Goal: Book appointment/travel/reservation

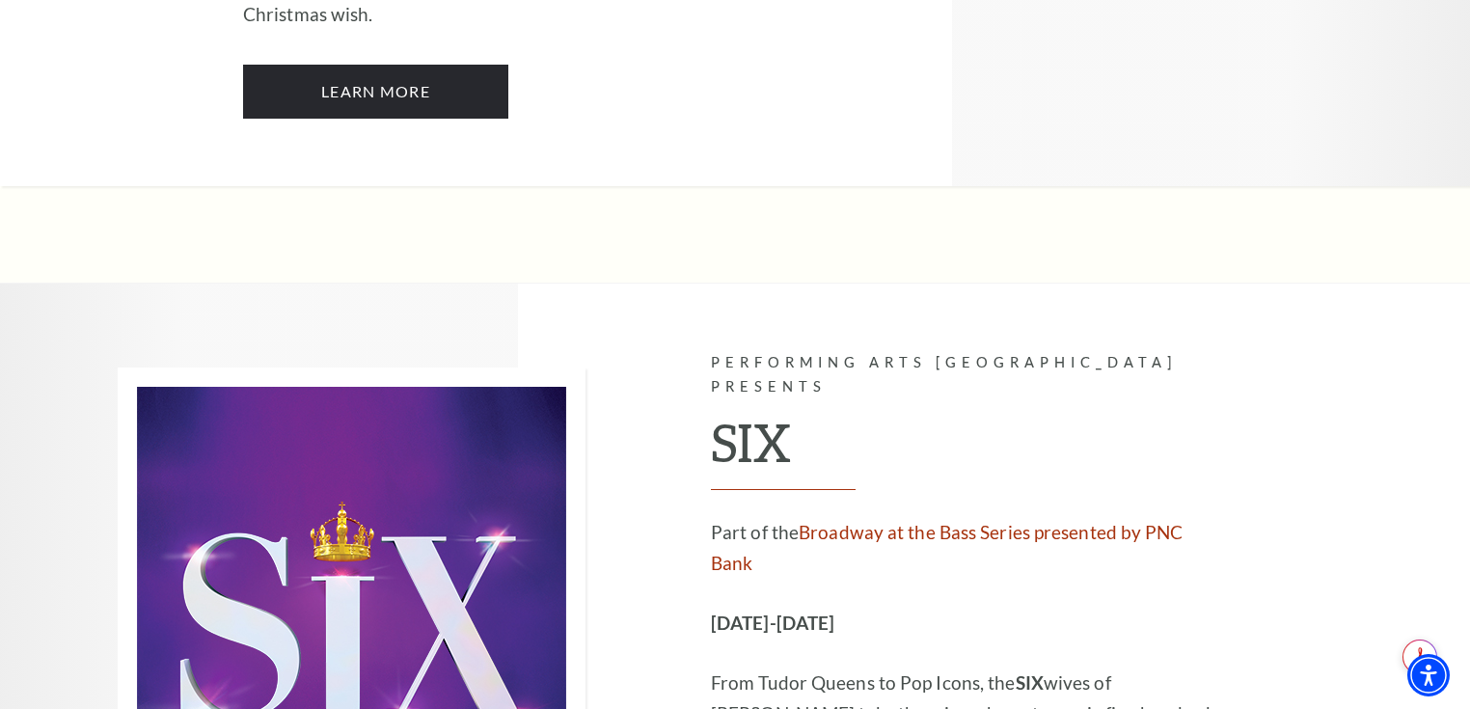
scroll to position [7253, 0]
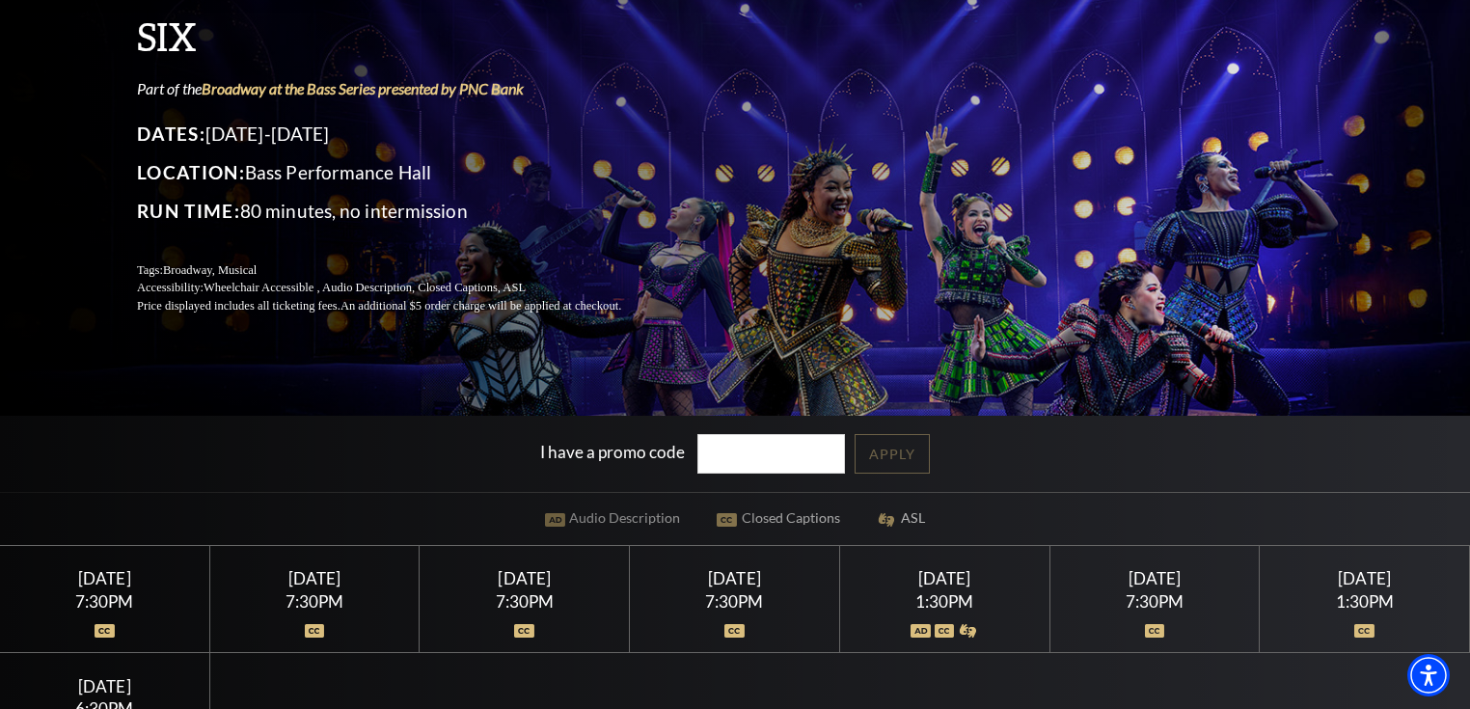
scroll to position [386, 0]
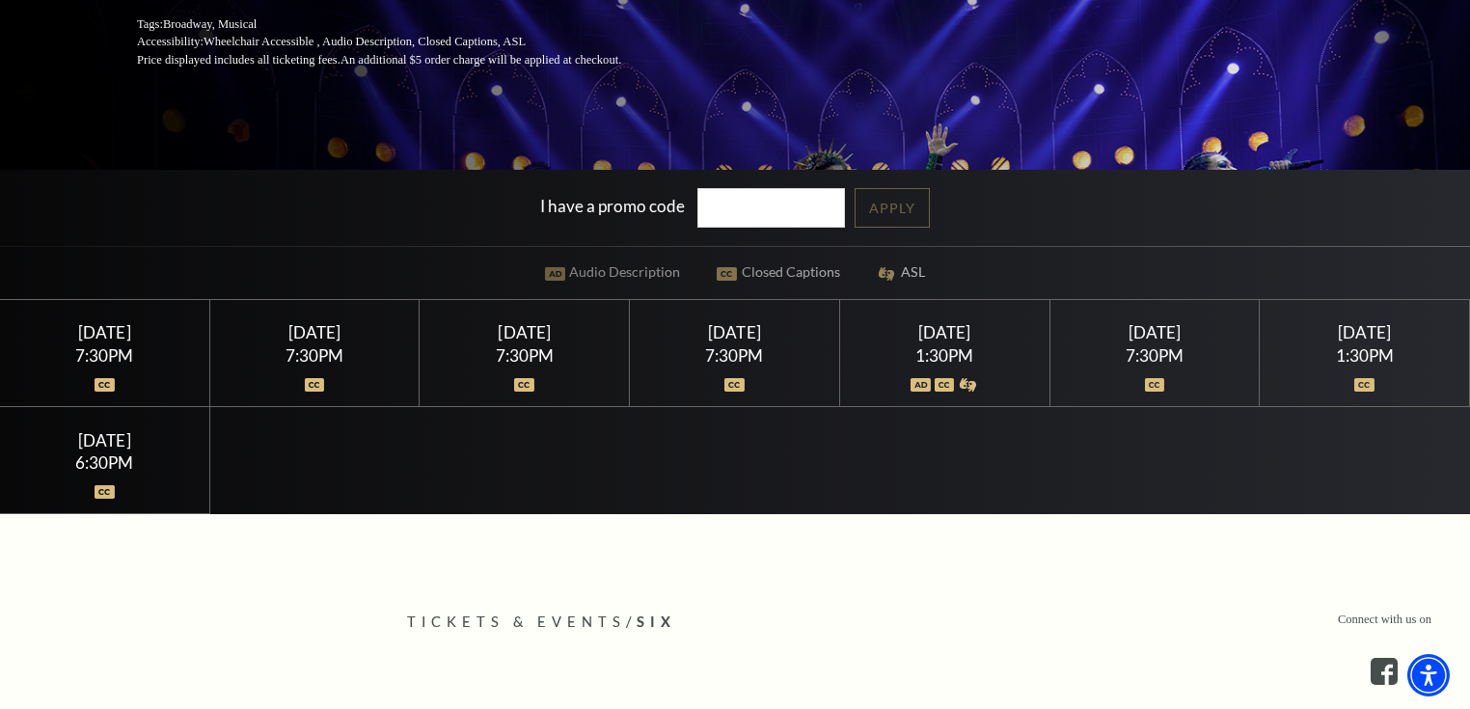
click at [1381, 342] on div "Sunday February 15" at bounding box center [1364, 332] width 163 height 20
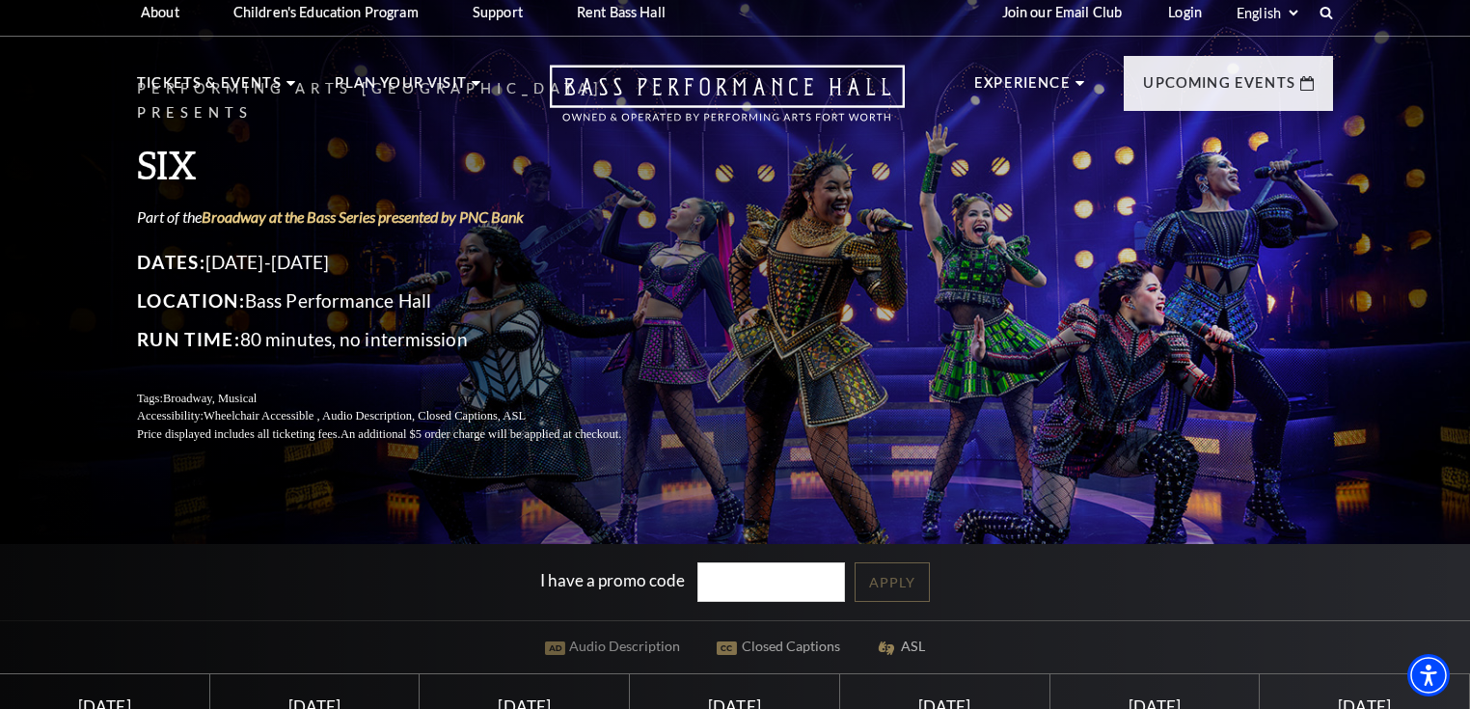
scroll to position [0, 0]
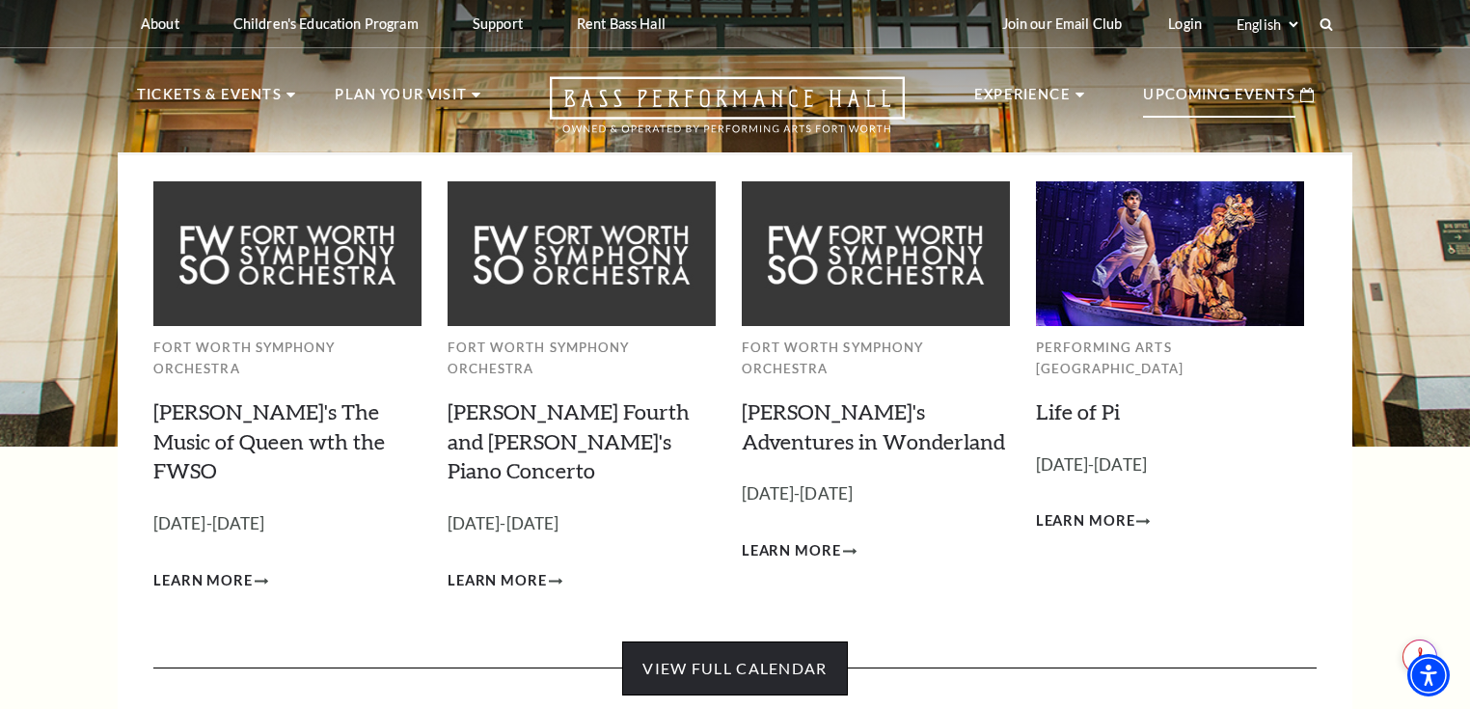
click at [715, 641] on link "View Full Calendar" at bounding box center [734, 668] width 225 height 54
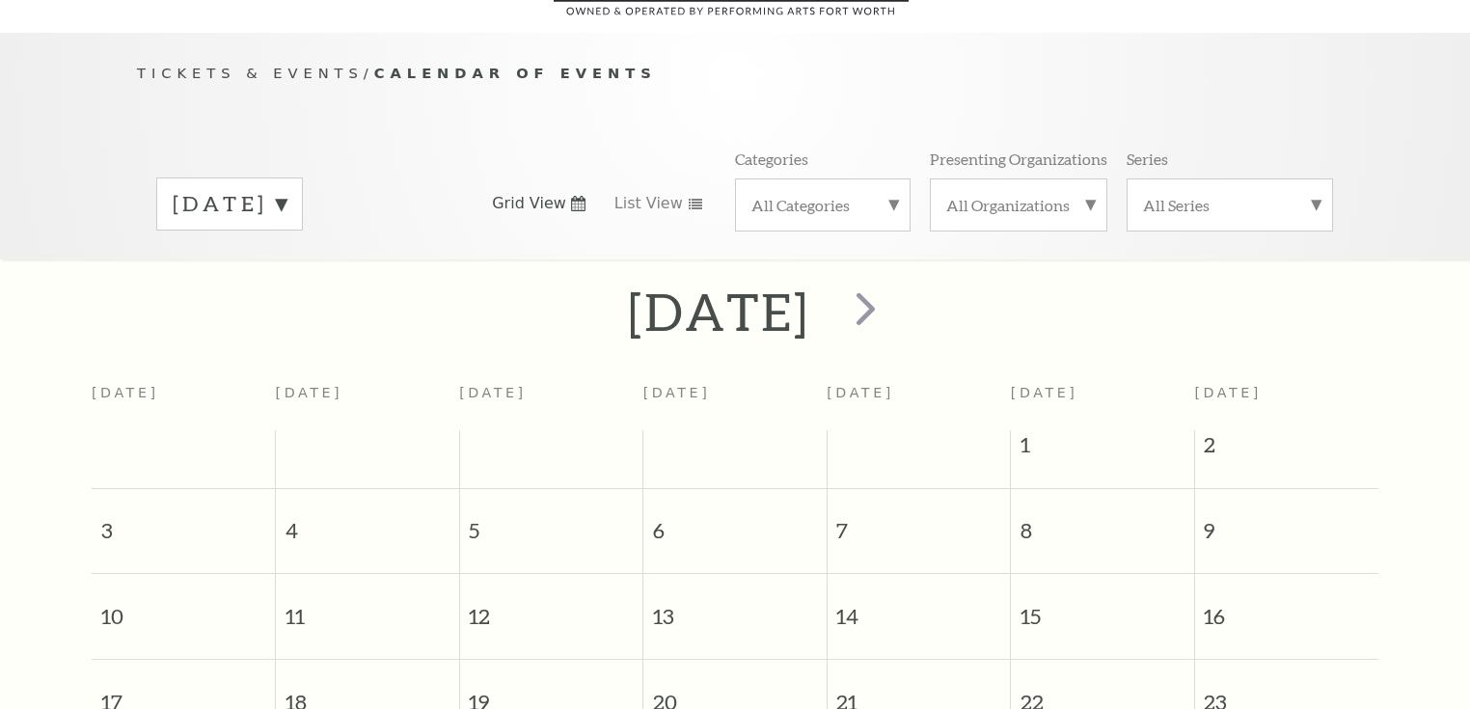
scroll to position [170, 0]
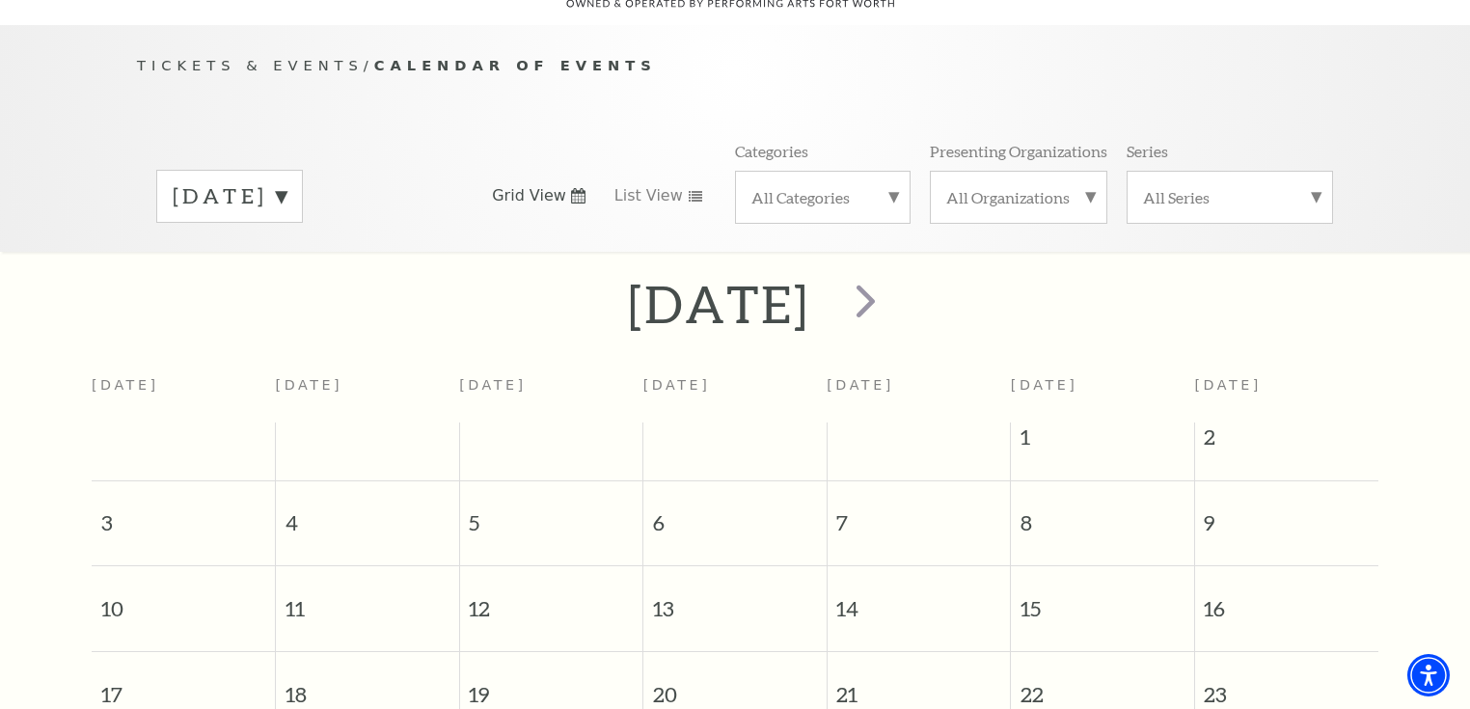
click at [1311, 187] on label "All Series" at bounding box center [1230, 197] width 174 height 20
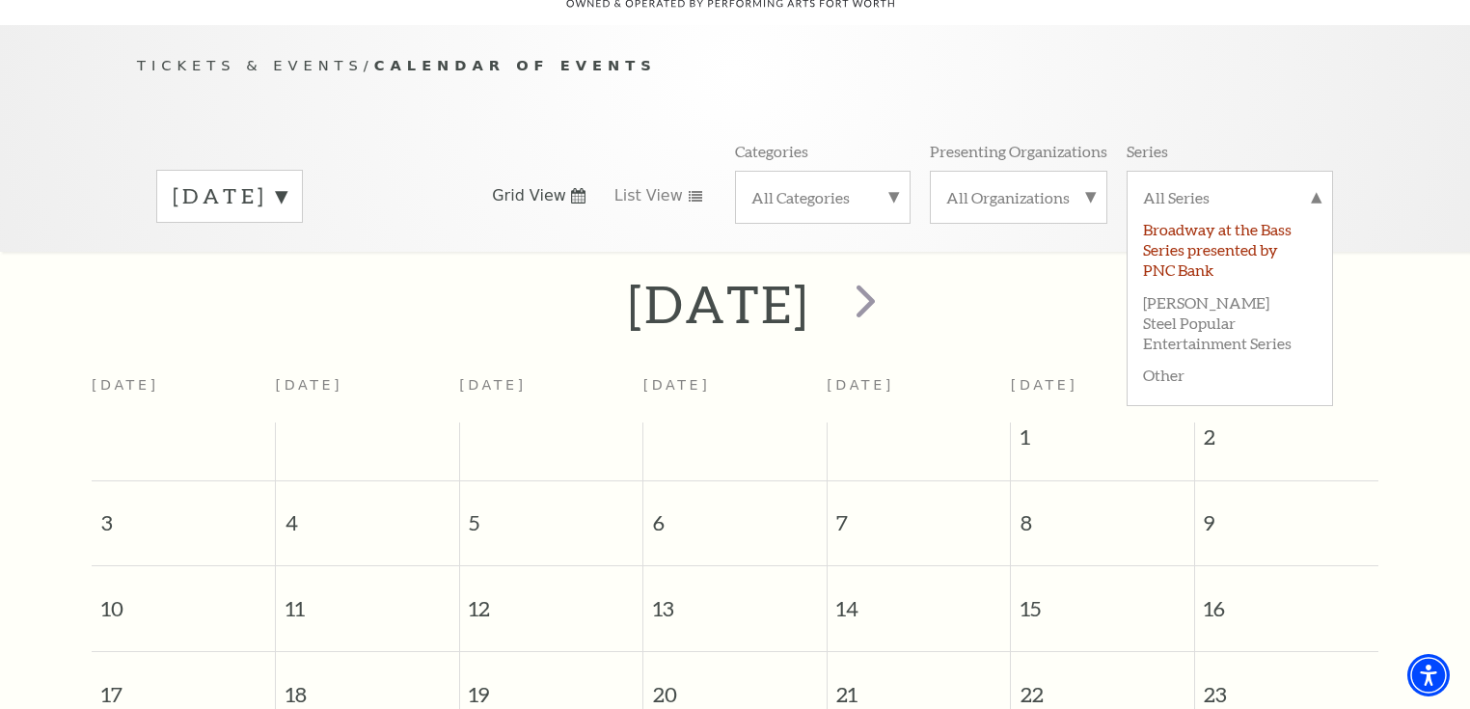
click at [1234, 218] on label "Broadway at the Bass Series presented by PNC Bank" at bounding box center [1230, 248] width 174 height 72
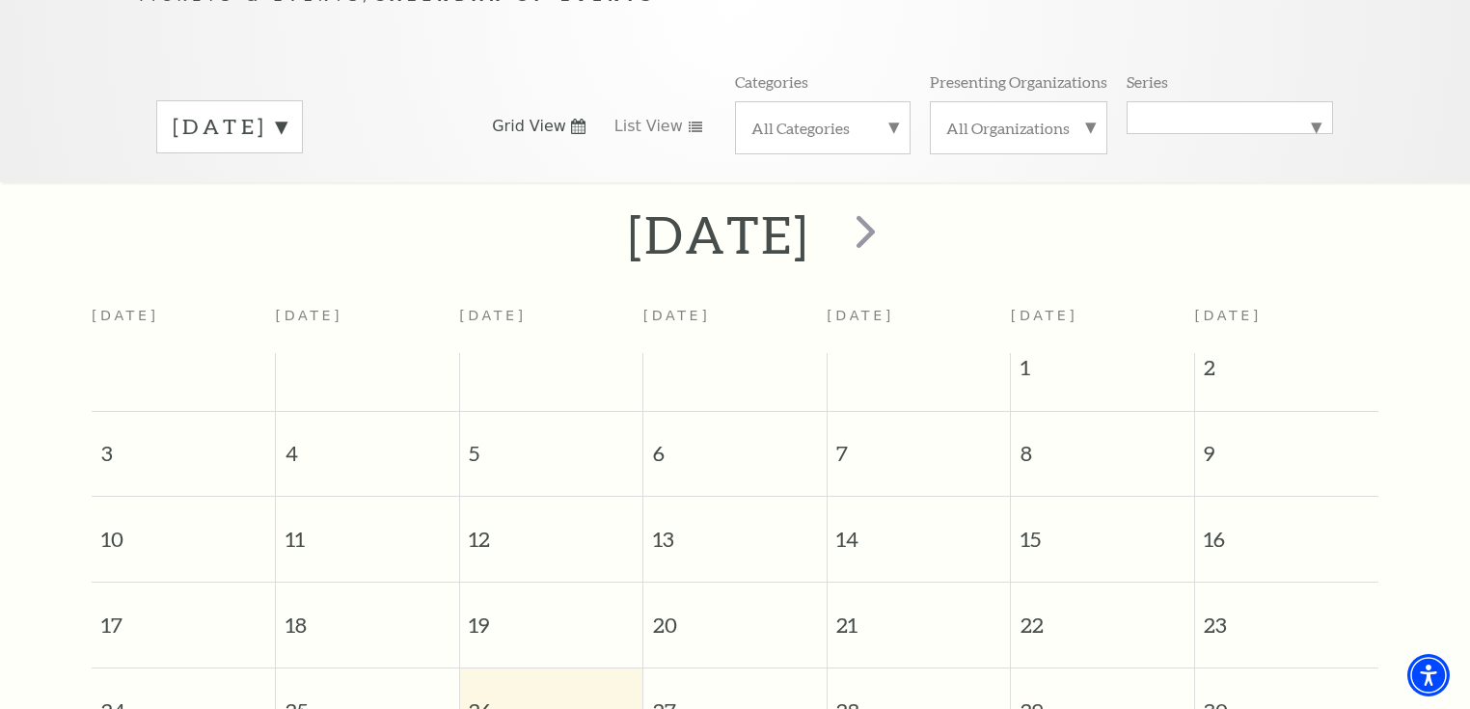
scroll to position [93, 0]
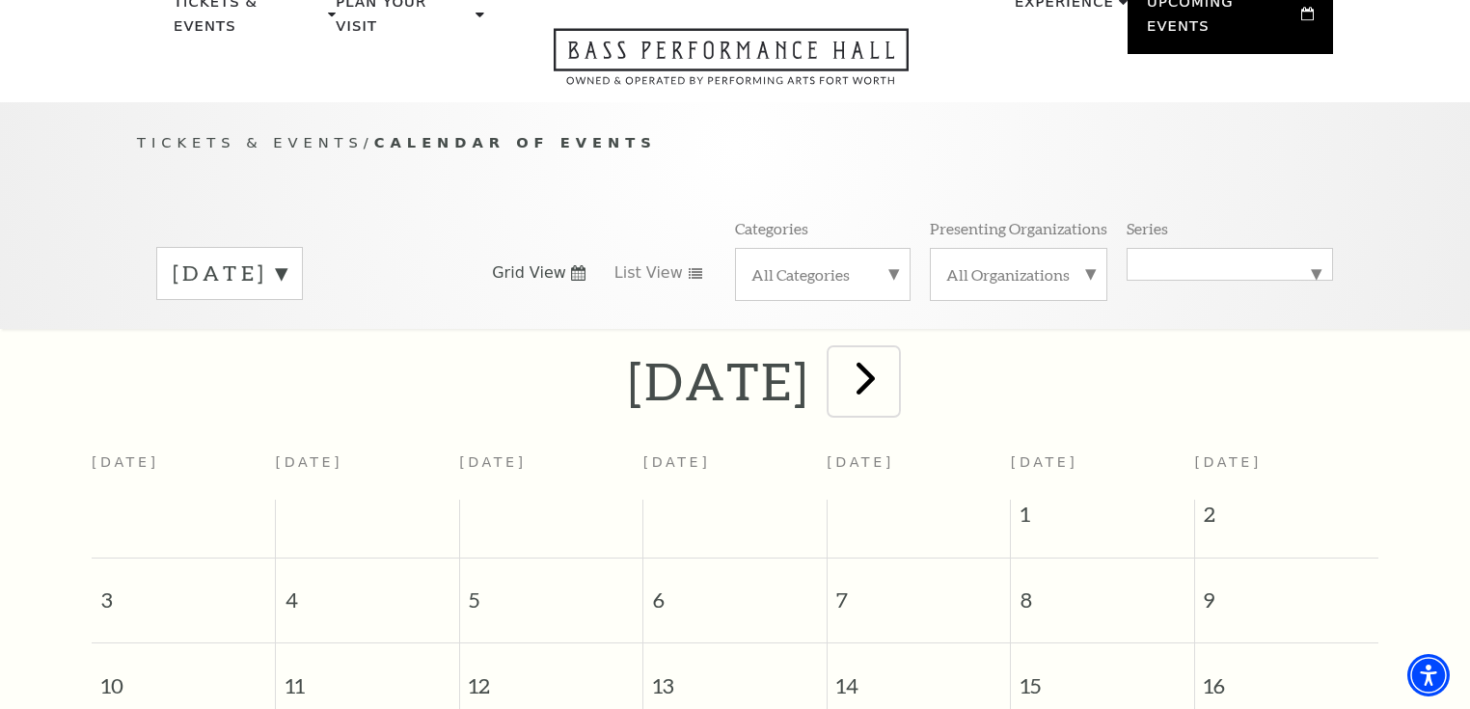
click at [893, 355] on span "next" at bounding box center [865, 377] width 55 height 55
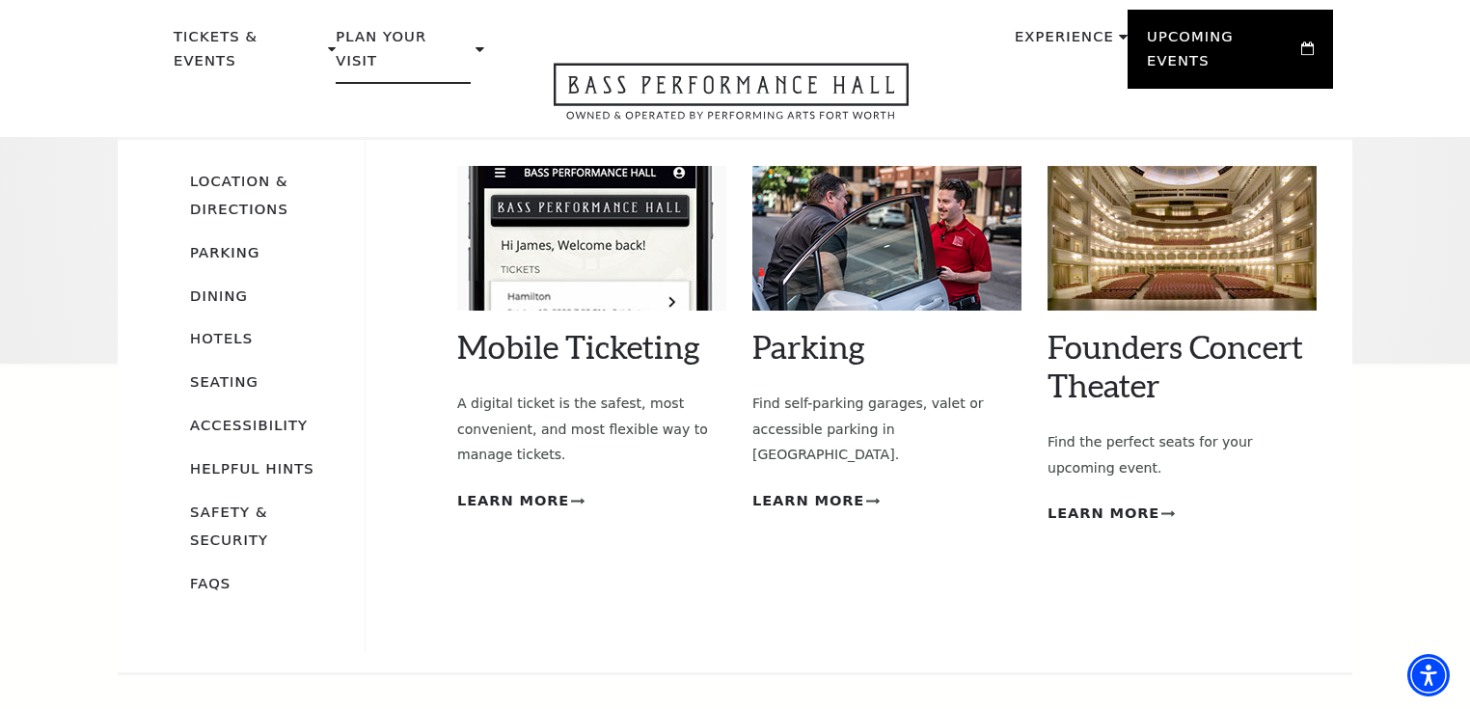
scroll to position [0, 0]
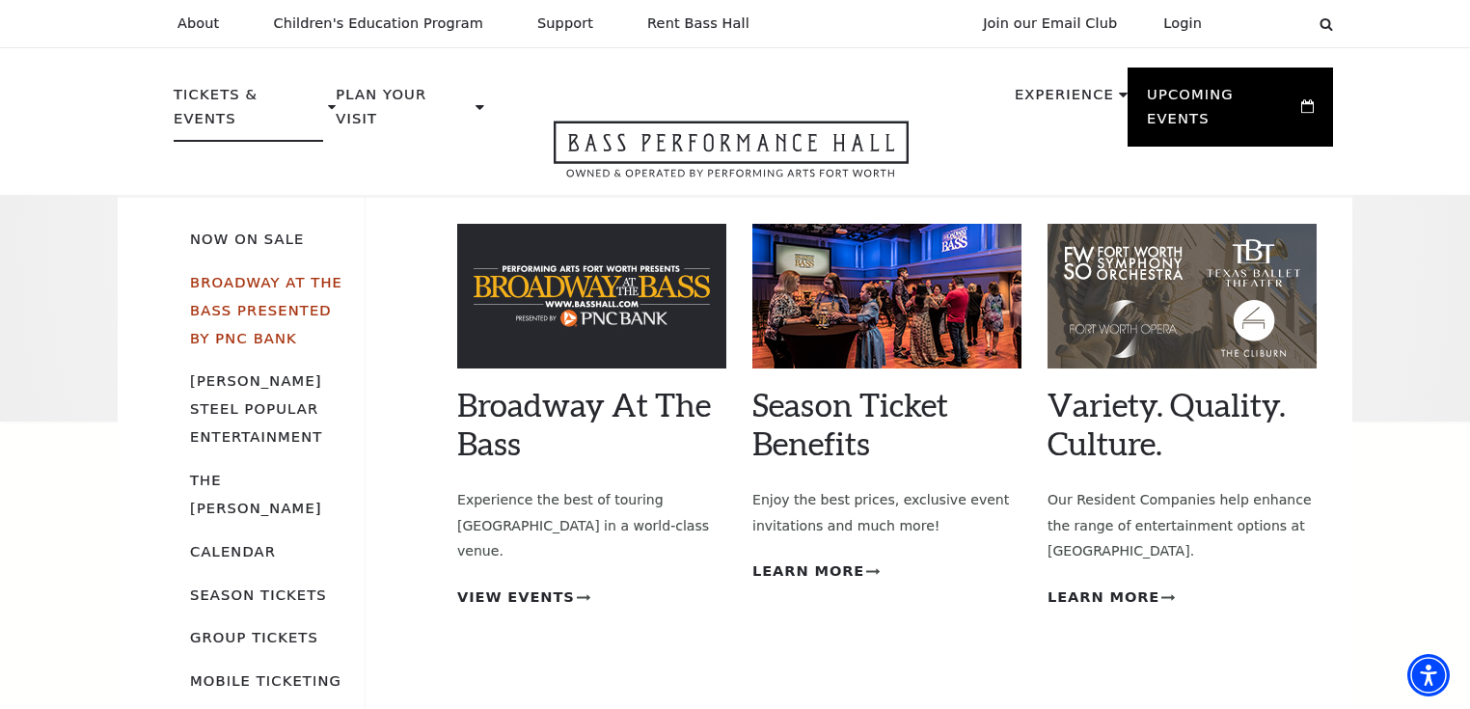
click at [225, 286] on link "Broadway At The Bass presented by PNC Bank" at bounding box center [266, 310] width 152 height 72
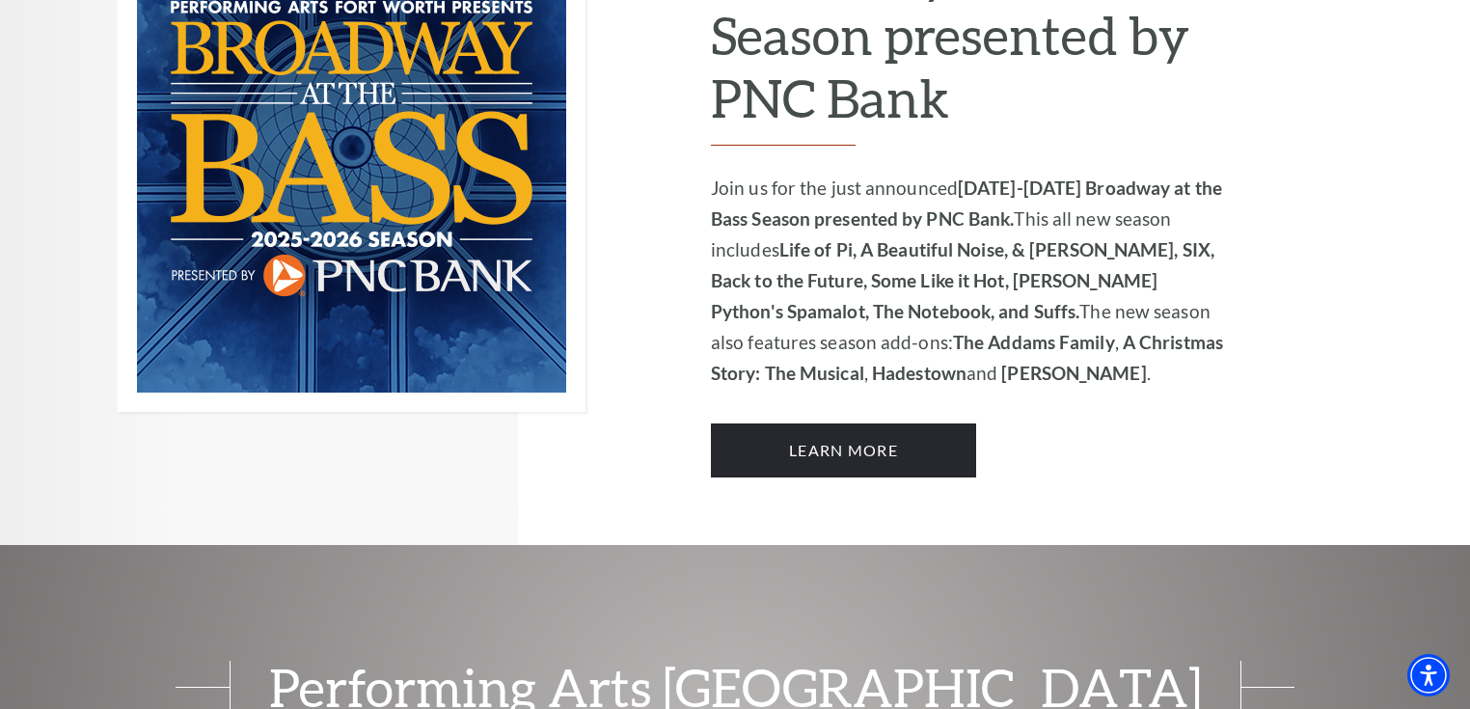
scroll to position [1466, 0]
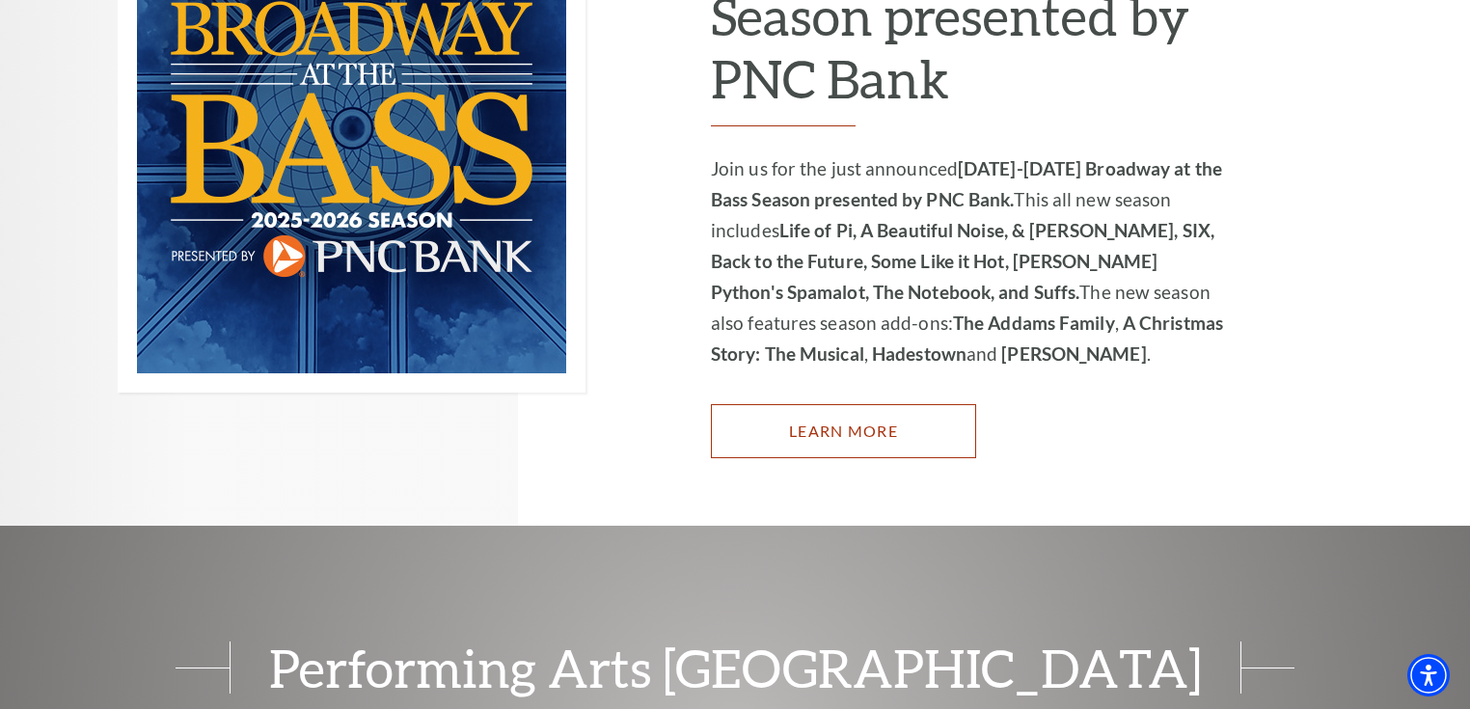
click at [829, 404] on link "Learn More" at bounding box center [843, 431] width 265 height 54
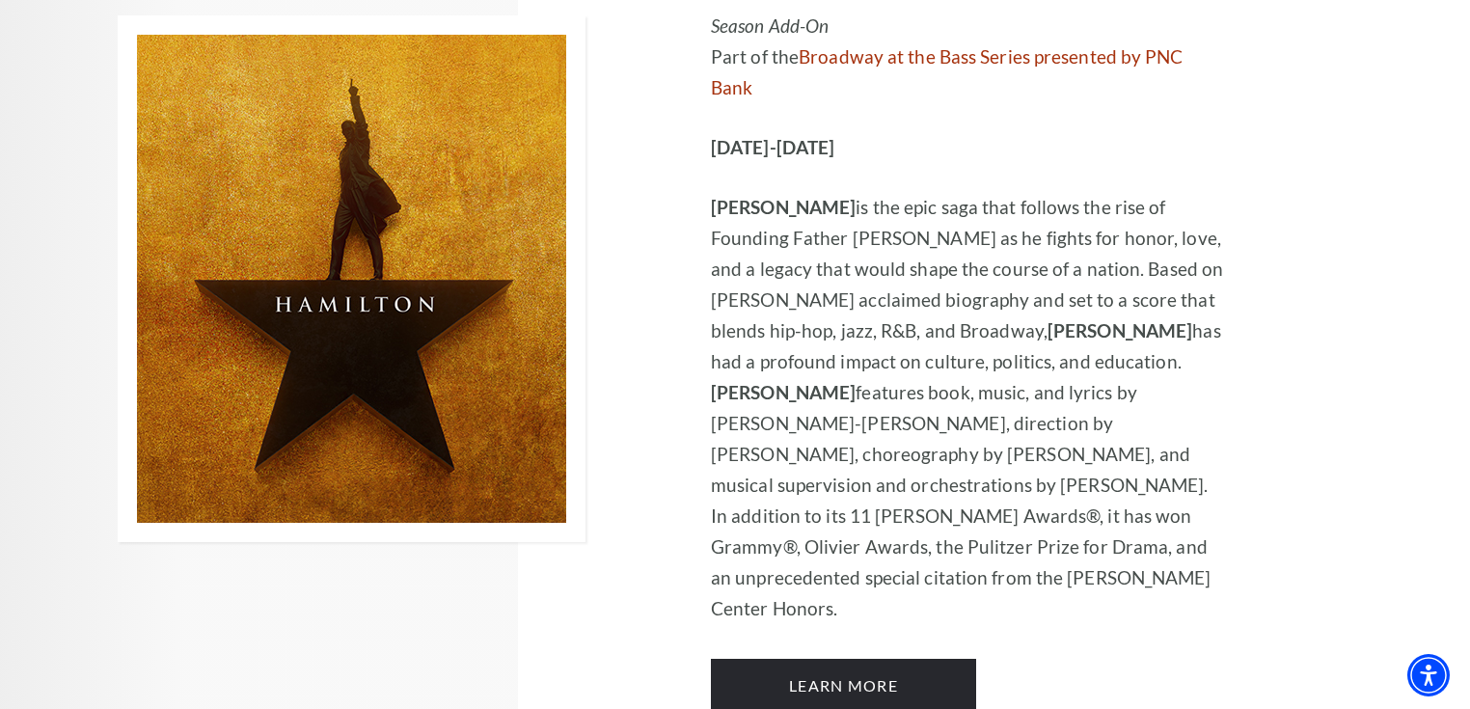
scroll to position [13348, 0]
